Goal: Information Seeking & Learning: Check status

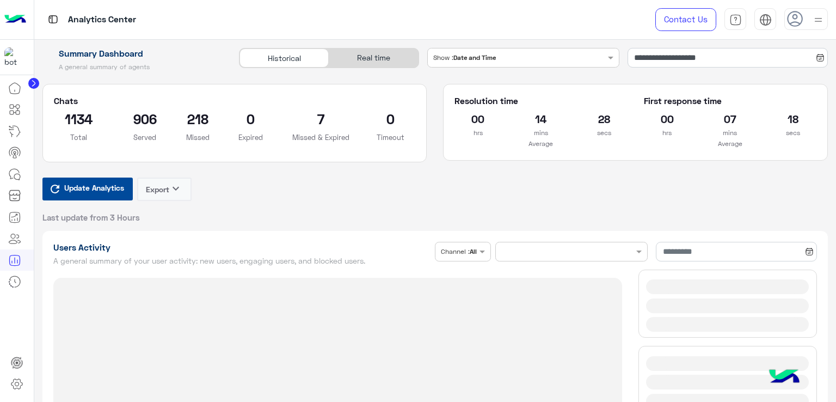
type input "**********"
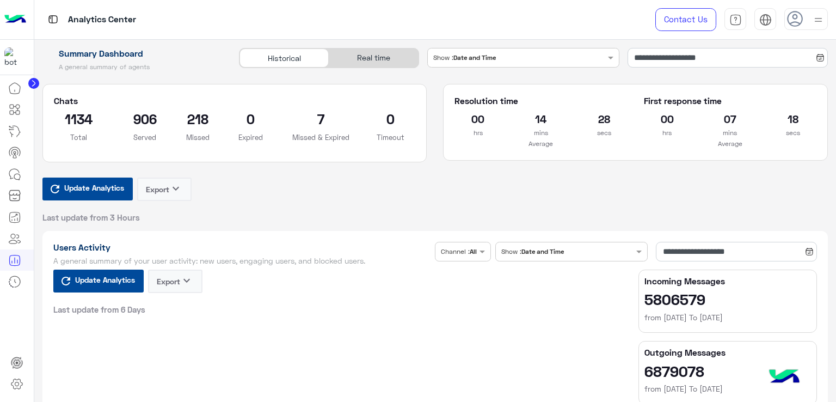
type input "**********"
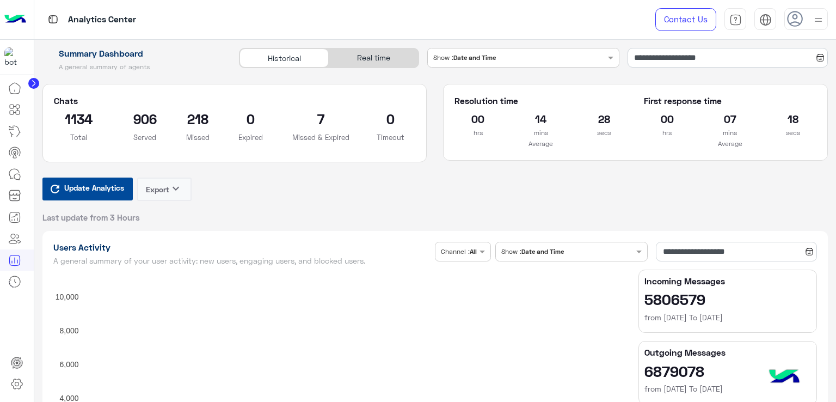
type input "**********"
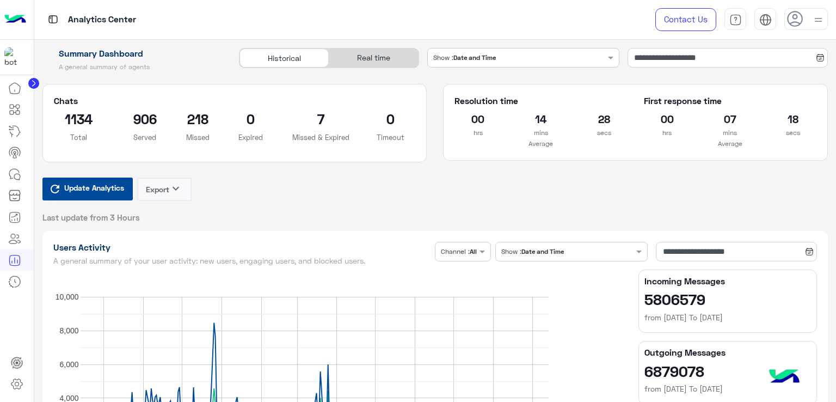
type input "**********"
